Goal: Submit feedback/report problem

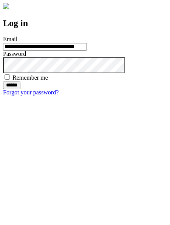
type input "**********"
click at [20, 89] on input "******" at bounding box center [11, 85] width 17 height 8
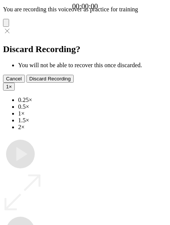
type input "**********"
